Goal: Task Accomplishment & Management: Use online tool/utility

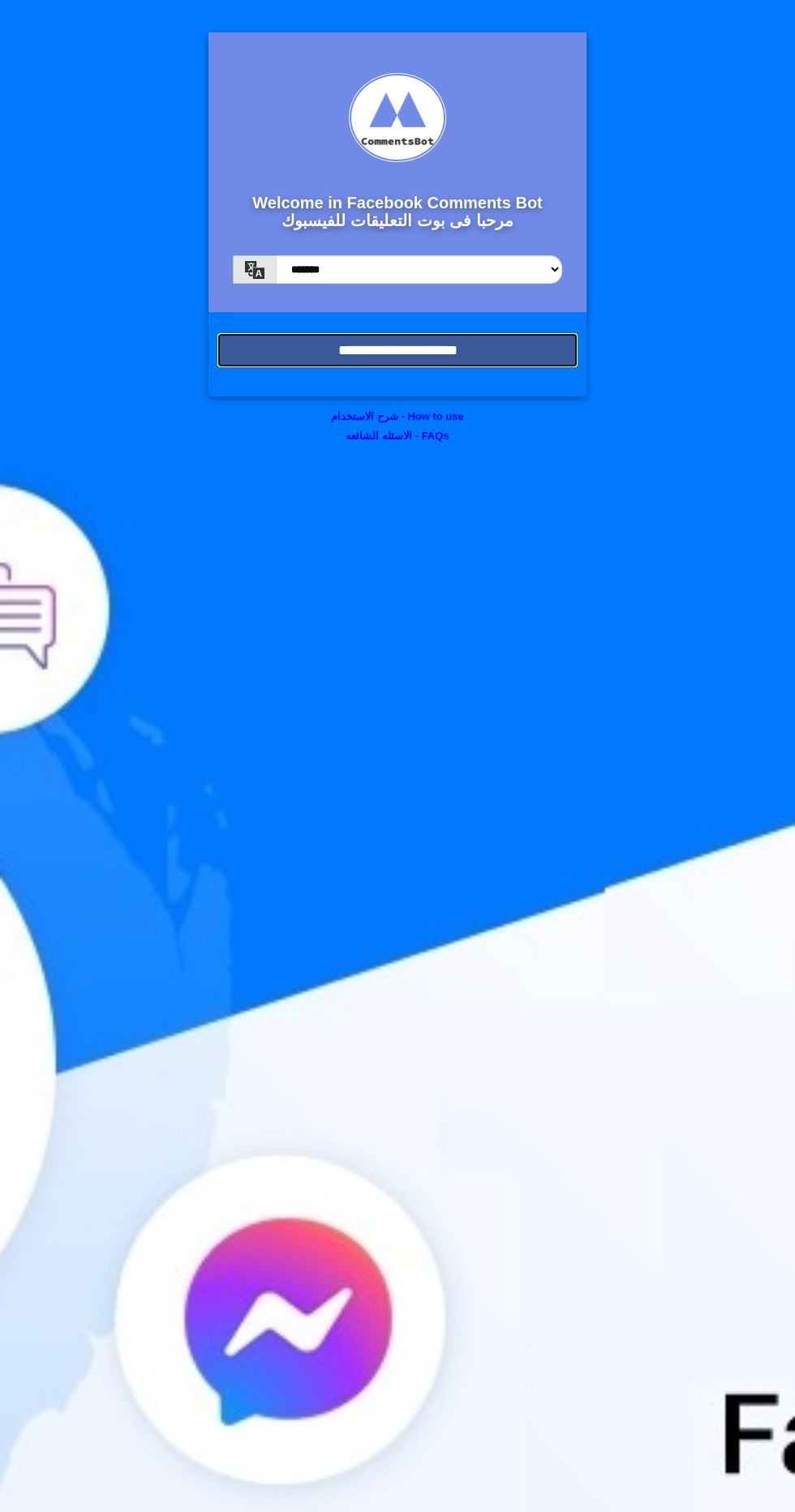
click at [292, 360] on input "**********" at bounding box center [397, 351] width 361 height 36
click at [296, 360] on input "**********" at bounding box center [397, 351] width 361 height 36
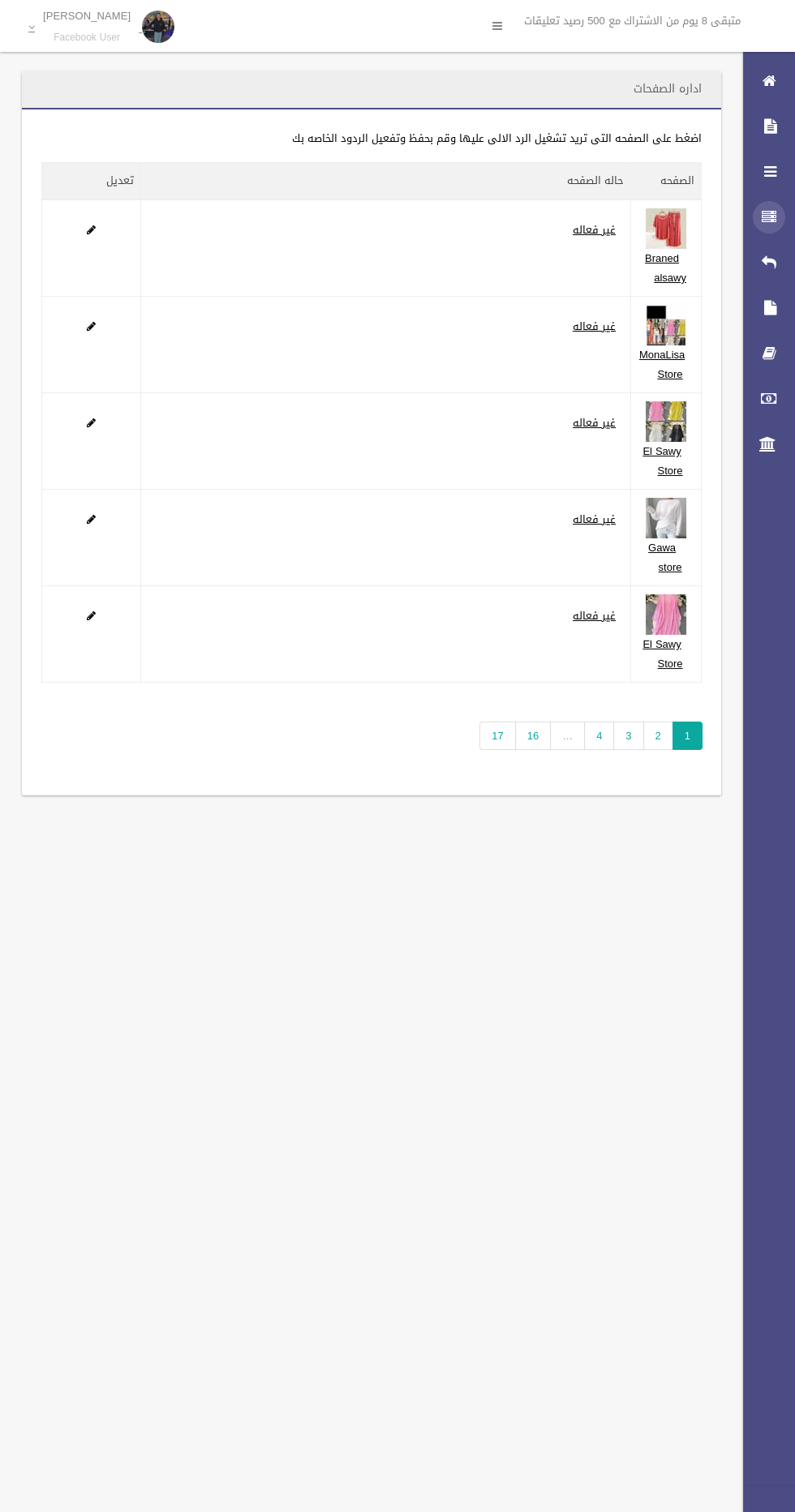
click at [763, 217] on icon at bounding box center [769, 217] width 14 height 32
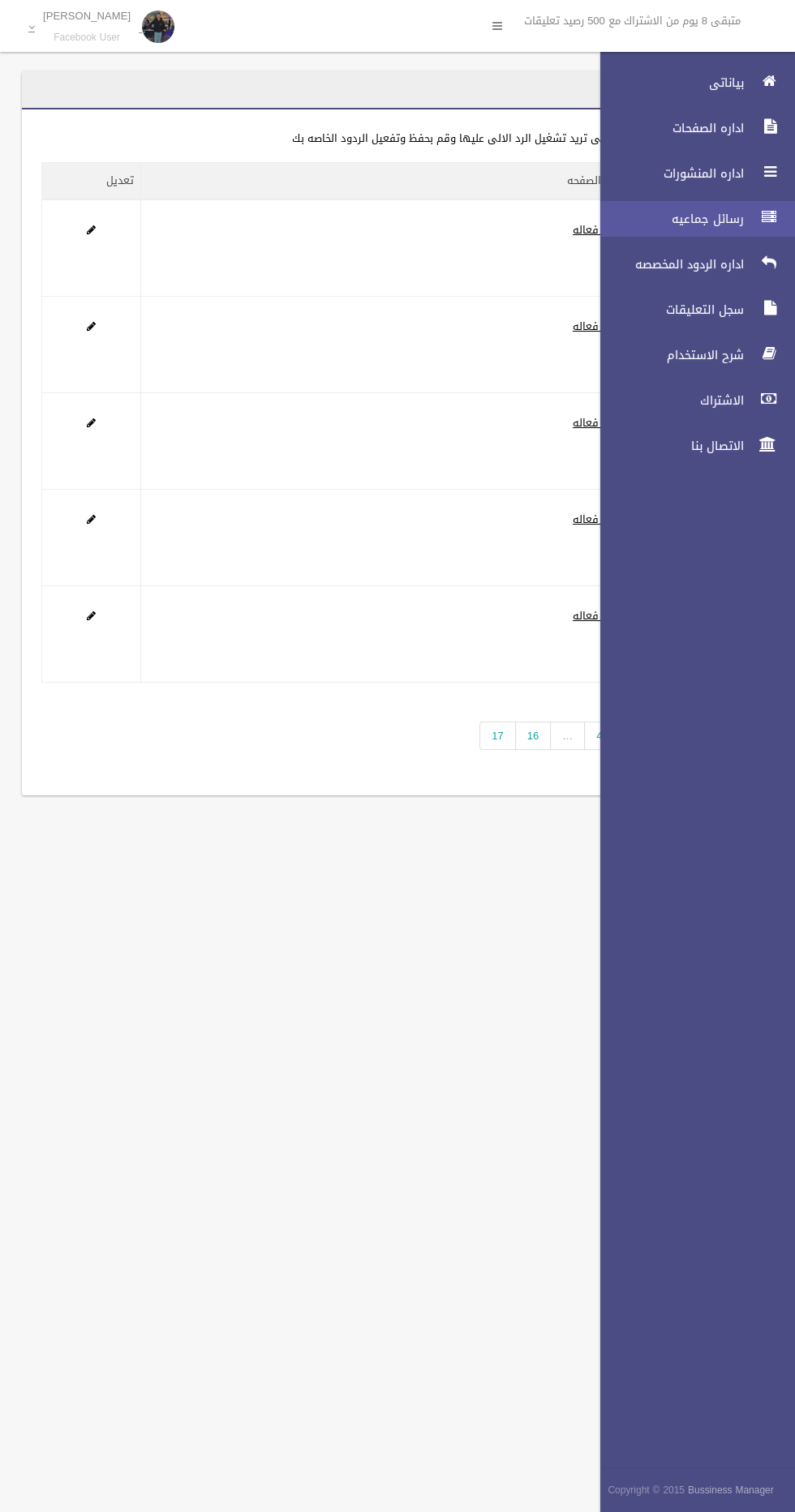
click at [639, 219] on span "رسائل جماعيه" at bounding box center [667, 219] width 162 height 16
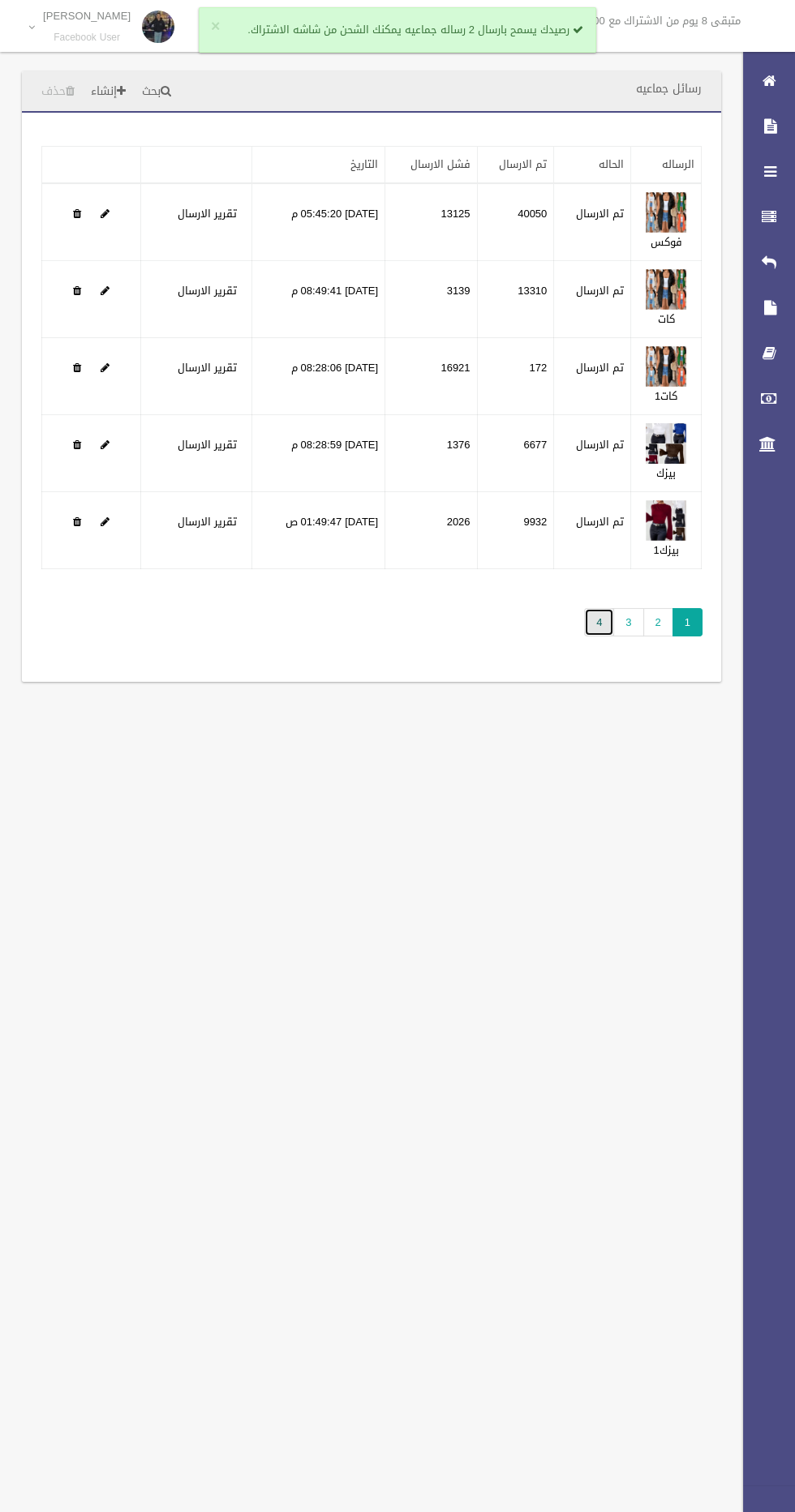
click at [598, 628] on link "4" at bounding box center [599, 623] width 30 height 29
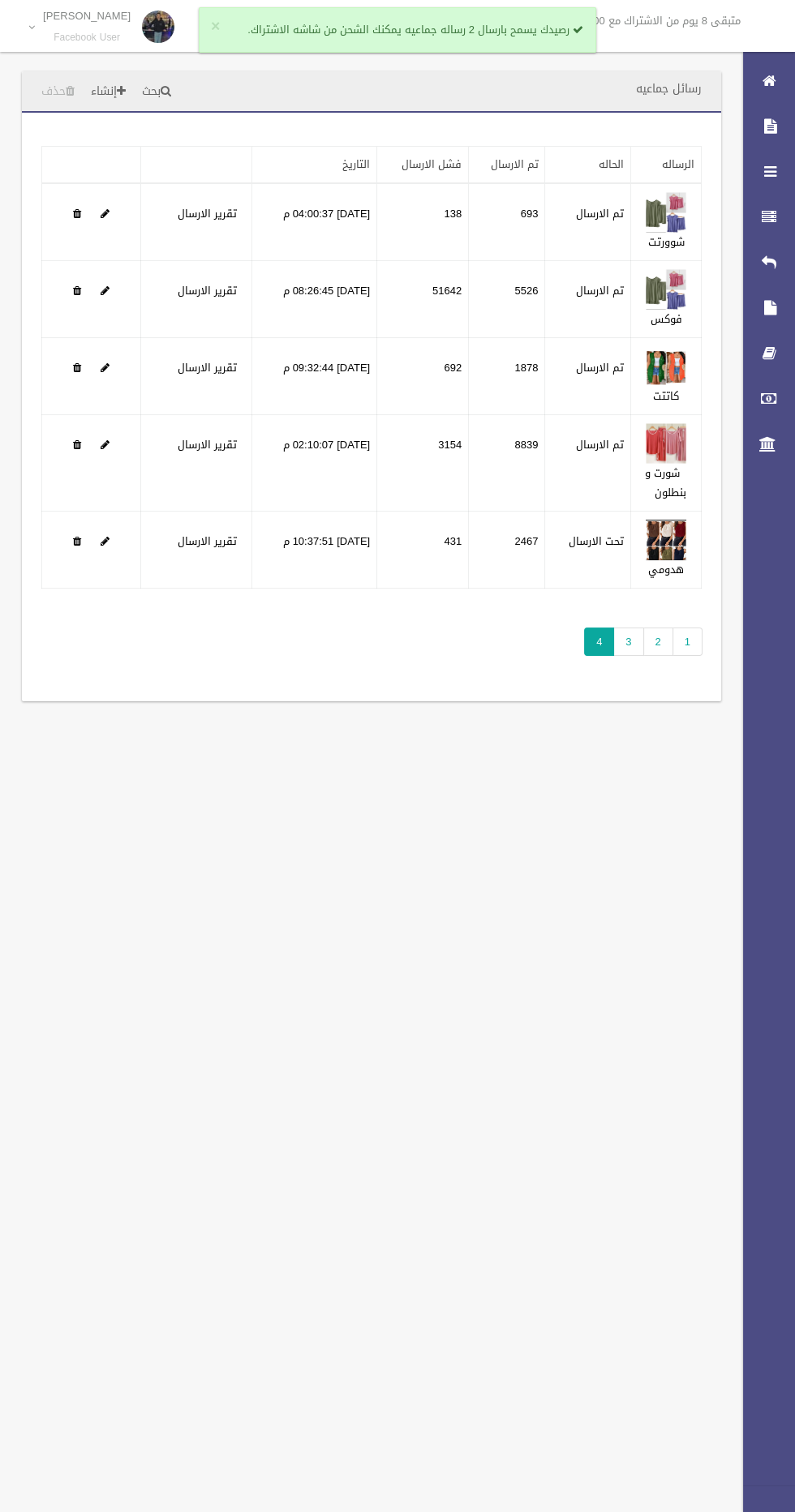
click at [414, 1268] on div "رسائل جماعيه بحث إنشاء حذف تطبيق مسح البيانات" at bounding box center [397, 756] width 795 height 1512
click at [435, 1198] on div "رسائل جماعيه بحث إنشاء حذف تطبيق مسح البيانات" at bounding box center [397, 756] width 795 height 1512
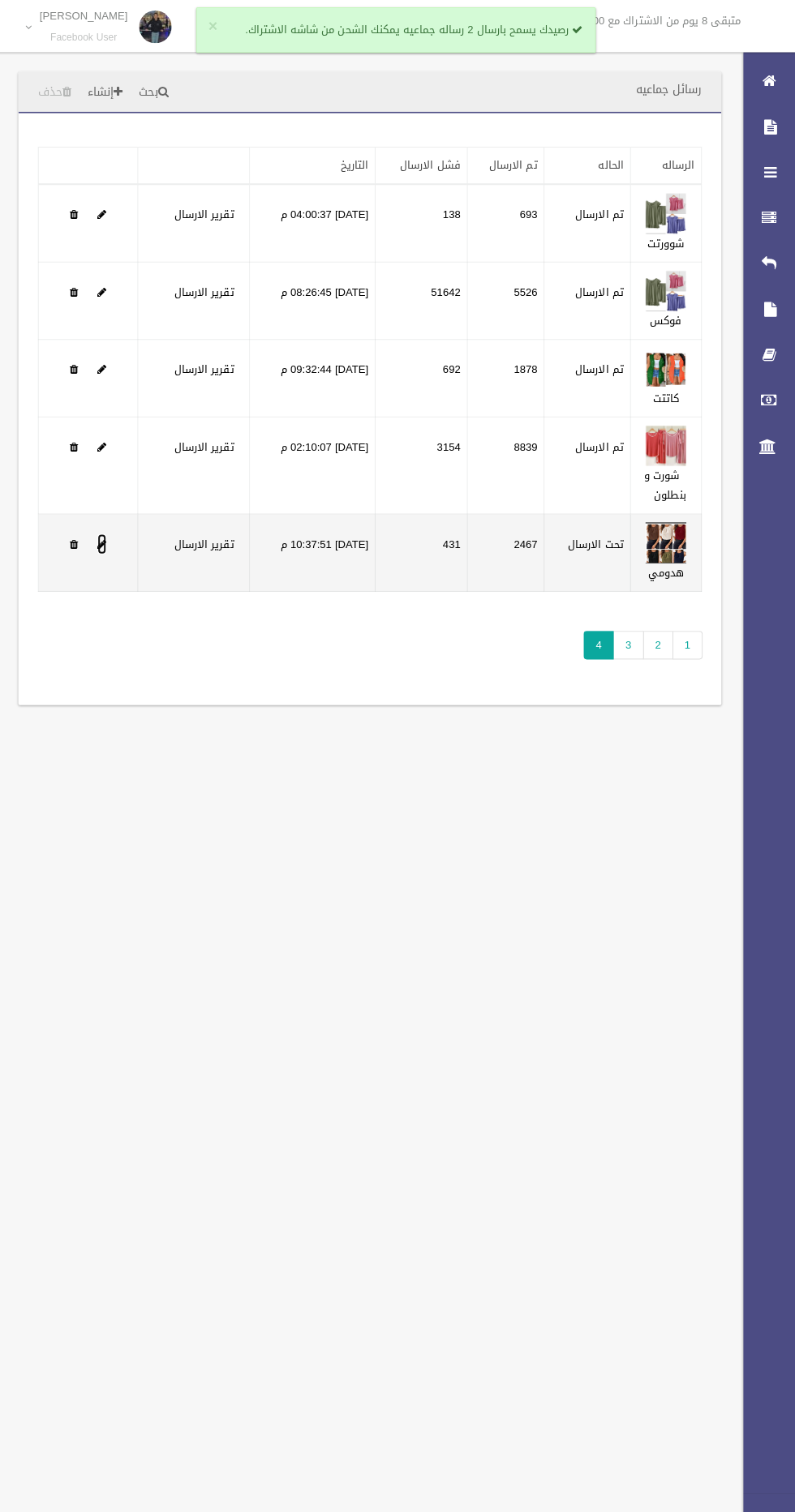
click at [106, 539] on span at bounding box center [105, 541] width 9 height 11
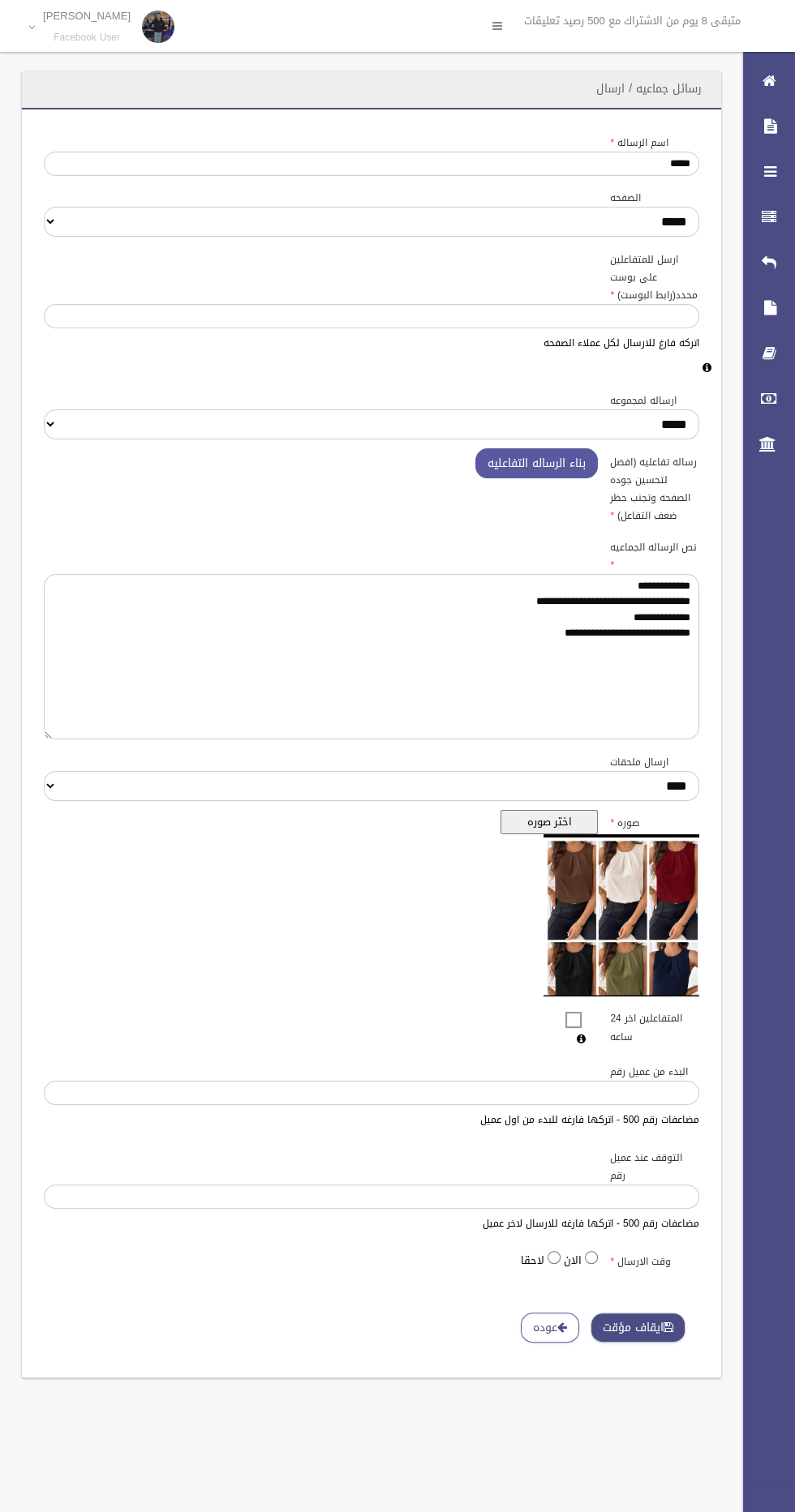
click at [664, 1324] on span "button" at bounding box center [668, 1327] width 10 height 12
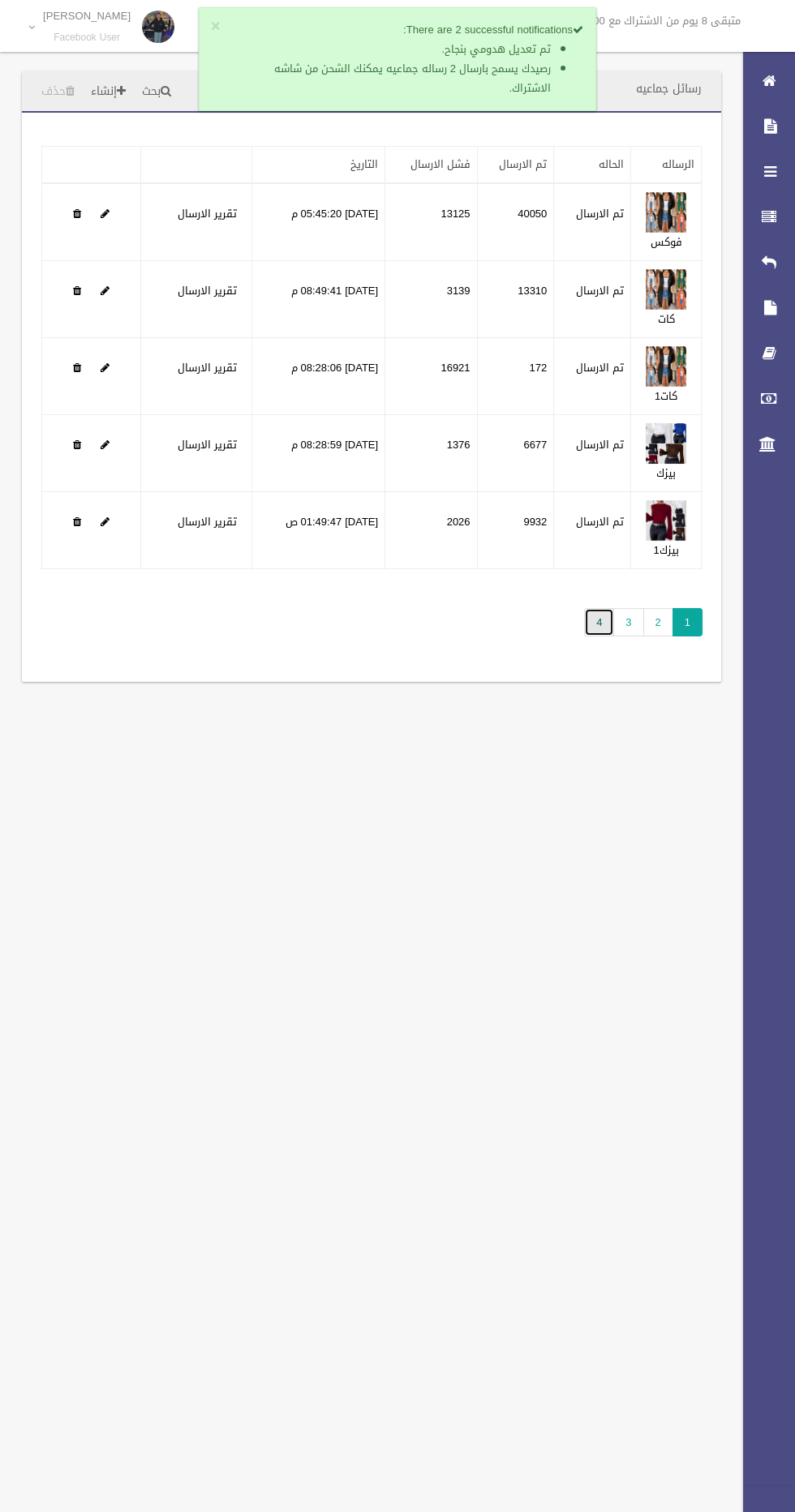
click at [604, 619] on link "4" at bounding box center [599, 623] width 30 height 29
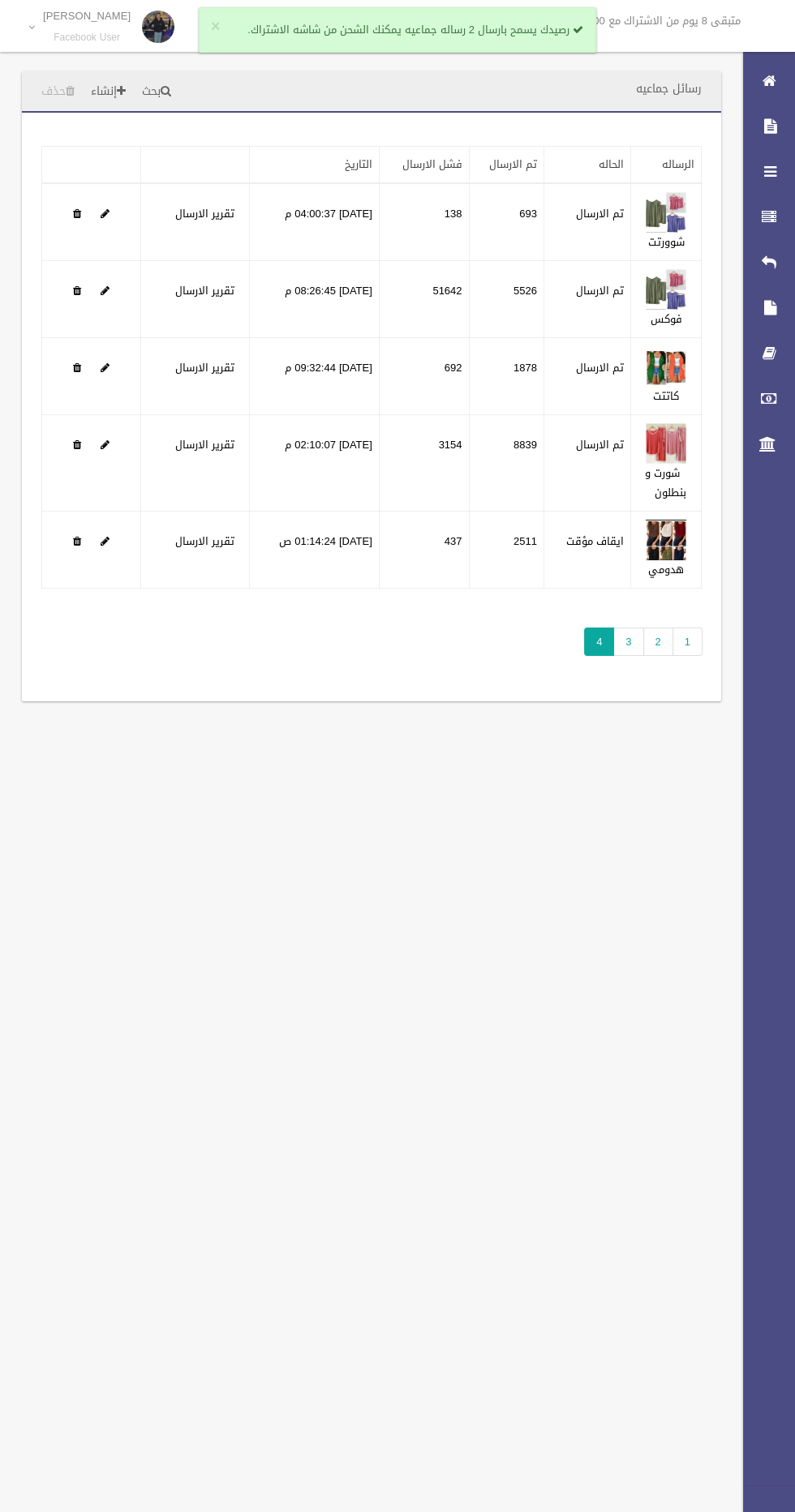
click at [479, 1207] on div "رسائل جماعيه بحث إنشاء حذف تطبيق مسح البيانات" at bounding box center [397, 756] width 795 height 1512
click at [548, 1082] on div "رسائل جماعيه بحث إنشاء حذف تطبيق مسح البيانات" at bounding box center [397, 756] width 795 height 1512
click at [41, 1501] on div "رسائل جماعيه بحث إنشاء حذف تطبيق مسح البيانات" at bounding box center [397, 756] width 795 height 1512
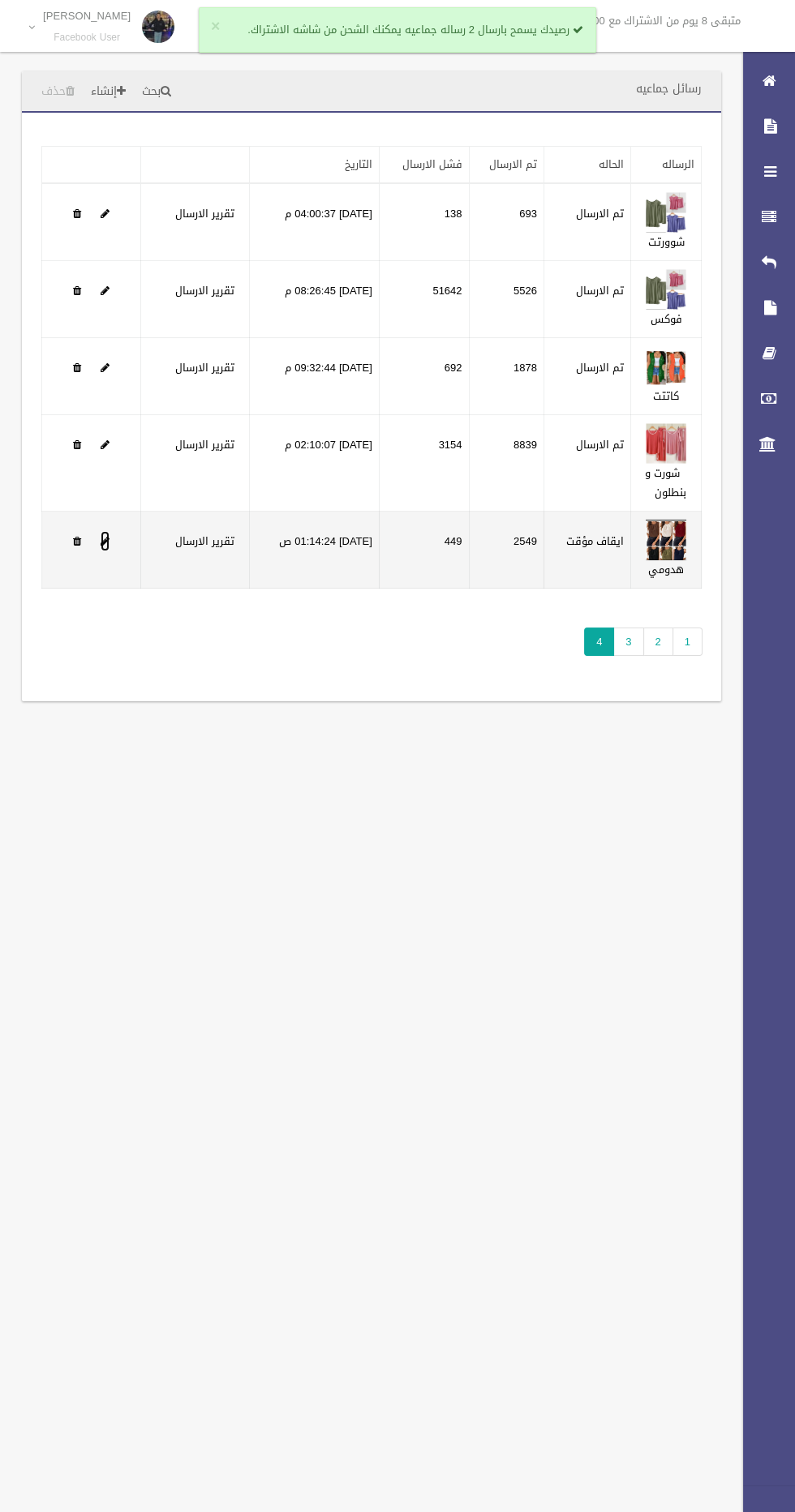
click at [105, 539] on span at bounding box center [105, 541] width 9 height 11
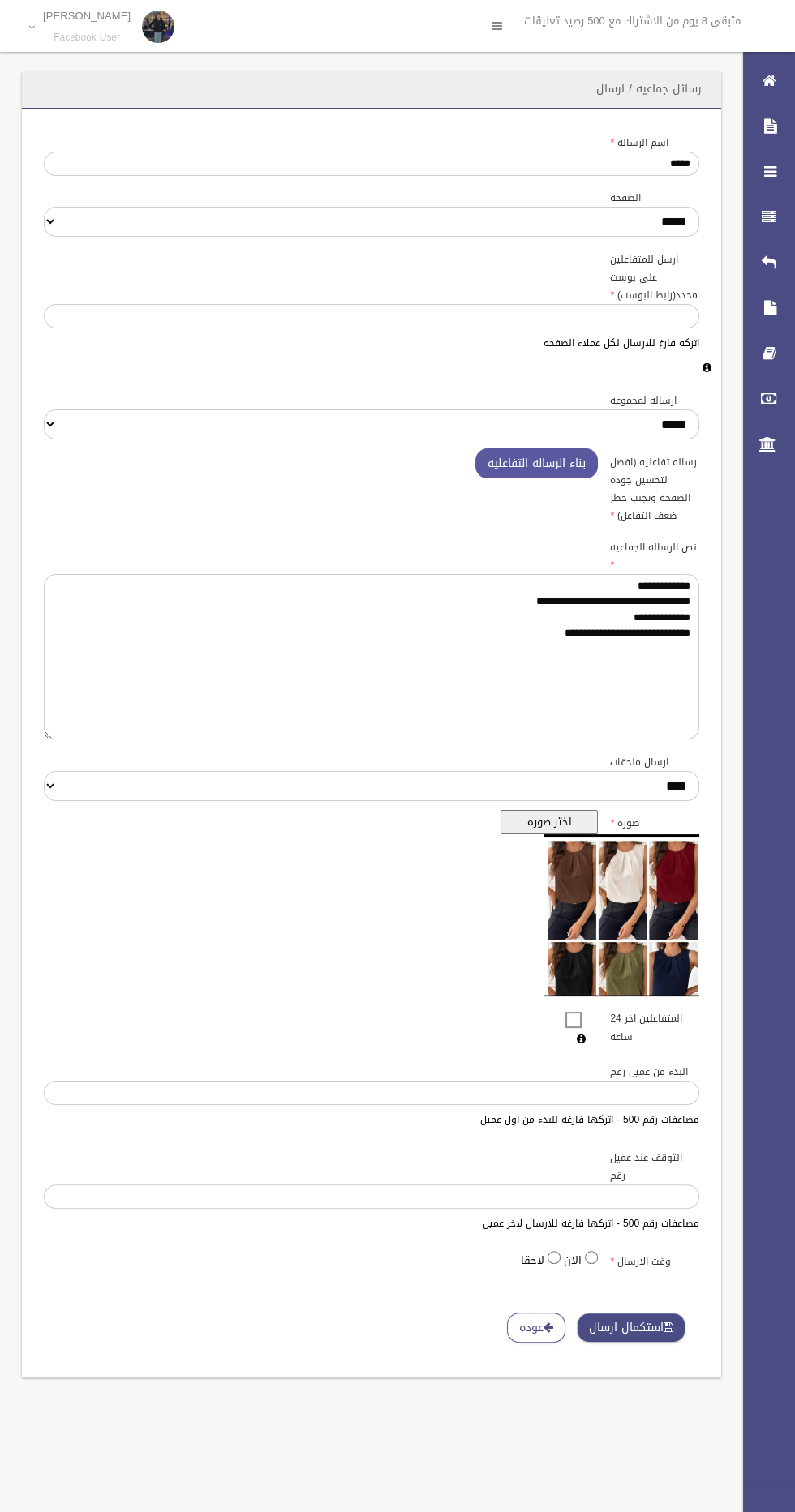
click at [671, 1324] on span "button" at bounding box center [668, 1327] width 10 height 12
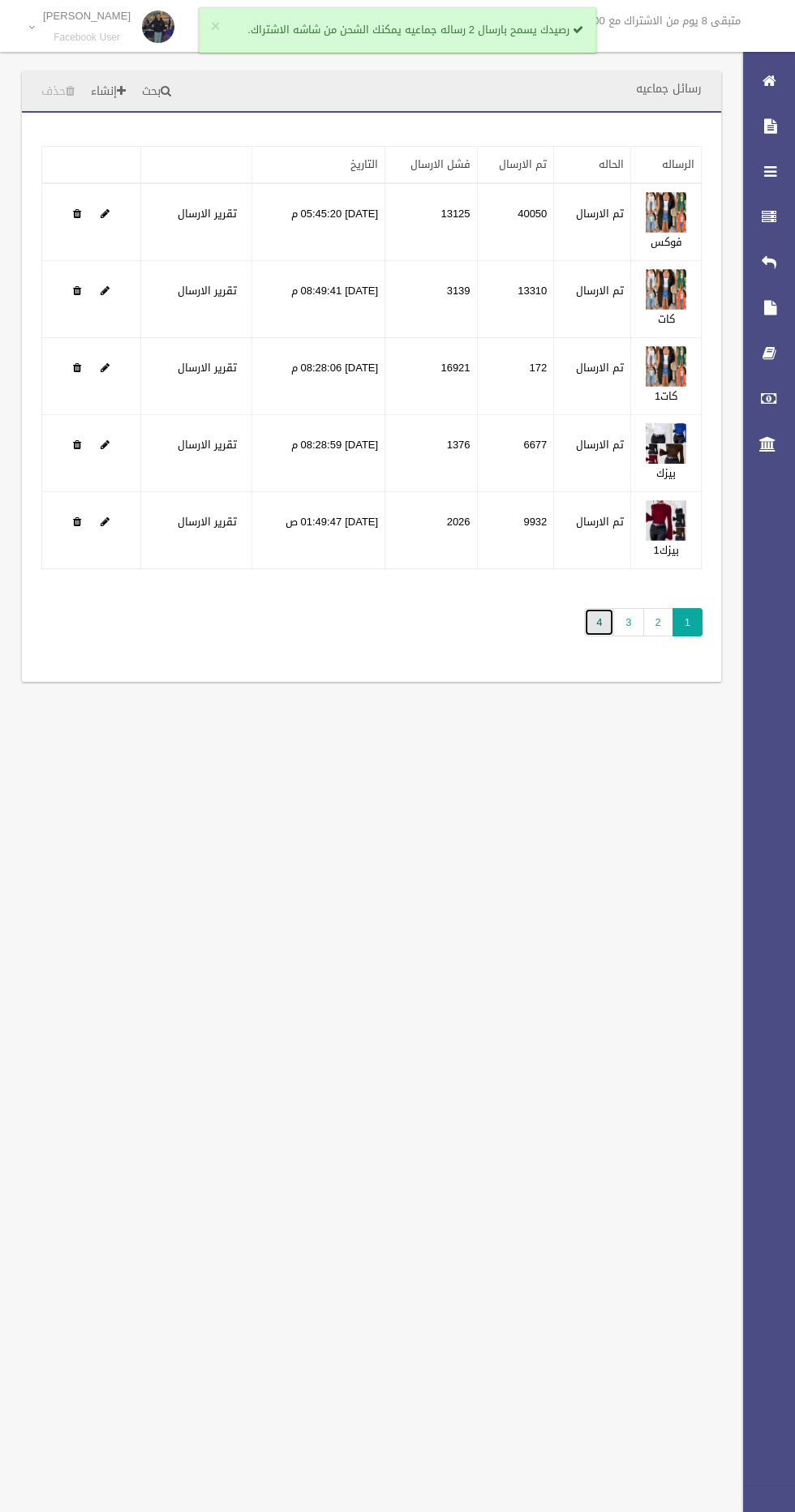
click at [603, 632] on link "4" at bounding box center [599, 623] width 30 height 29
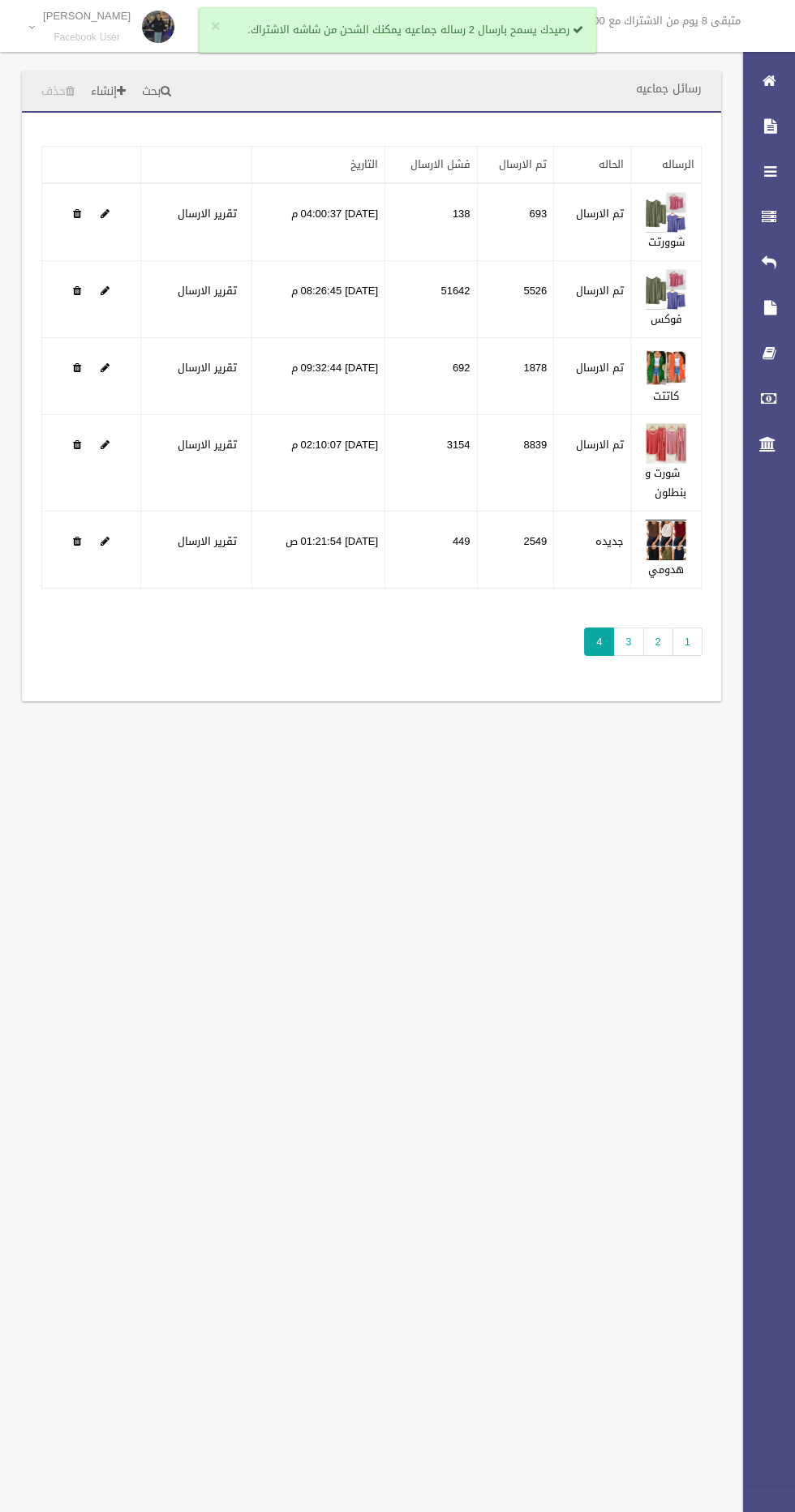
click at [473, 1042] on div "رسائل جماعيه بحث إنشاء حذف تطبيق مسح البيانات" at bounding box center [397, 756] width 795 height 1512
click at [503, 947] on div "رسائل جماعيه بحث إنشاء حذف تطبيق مسح البيانات" at bounding box center [397, 756] width 795 height 1512
click at [459, 1015] on div "رسائل جماعيه بحث إنشاء حذف تطبيق مسح البيانات" at bounding box center [397, 756] width 795 height 1512
click at [484, 1041] on div "رسائل جماعيه بحث إنشاء حذف تطبيق مسح البيانات" at bounding box center [397, 756] width 795 height 1512
